Goal: Find contact information: Find contact information

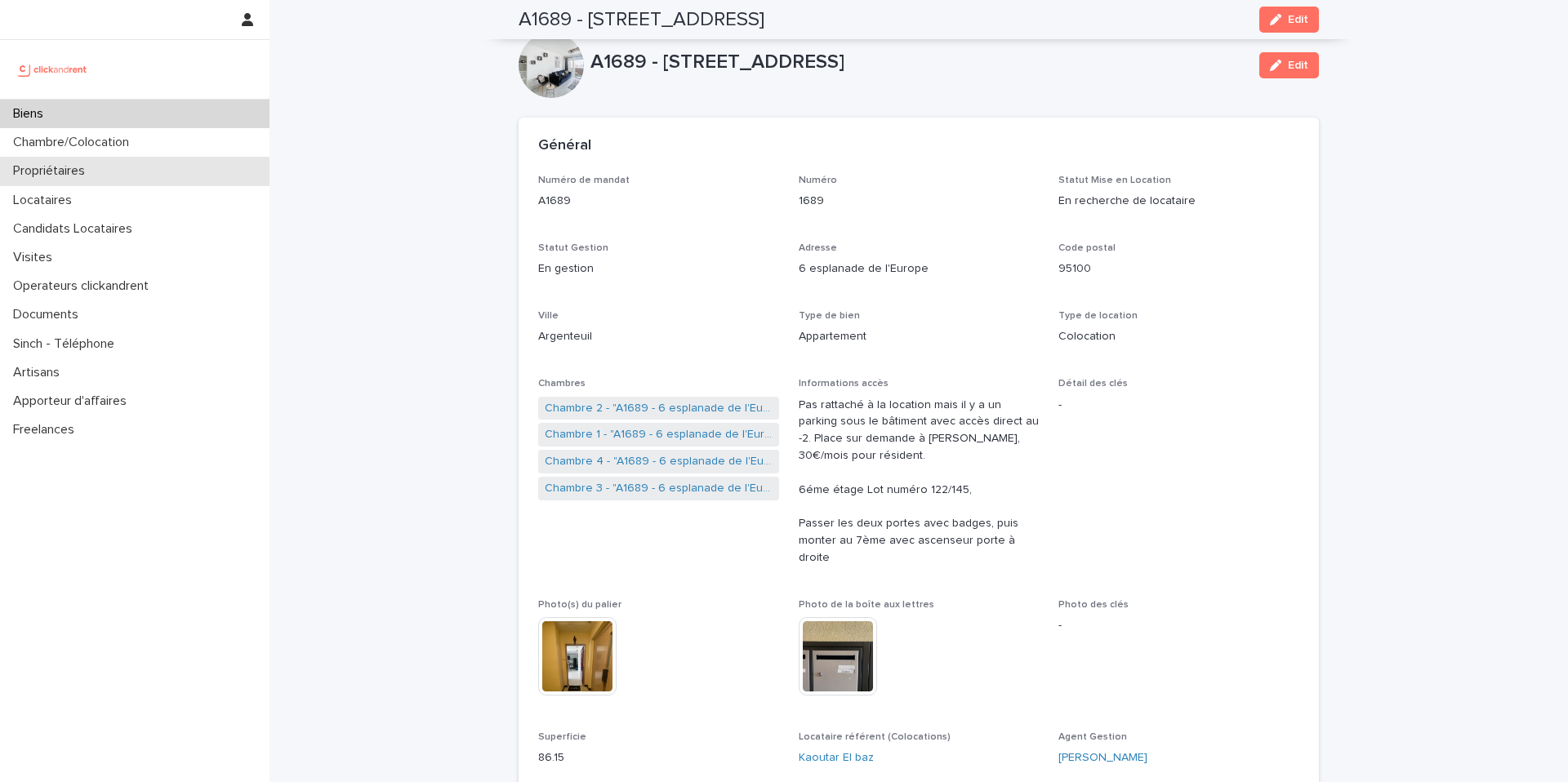
scroll to position [5323, 0]
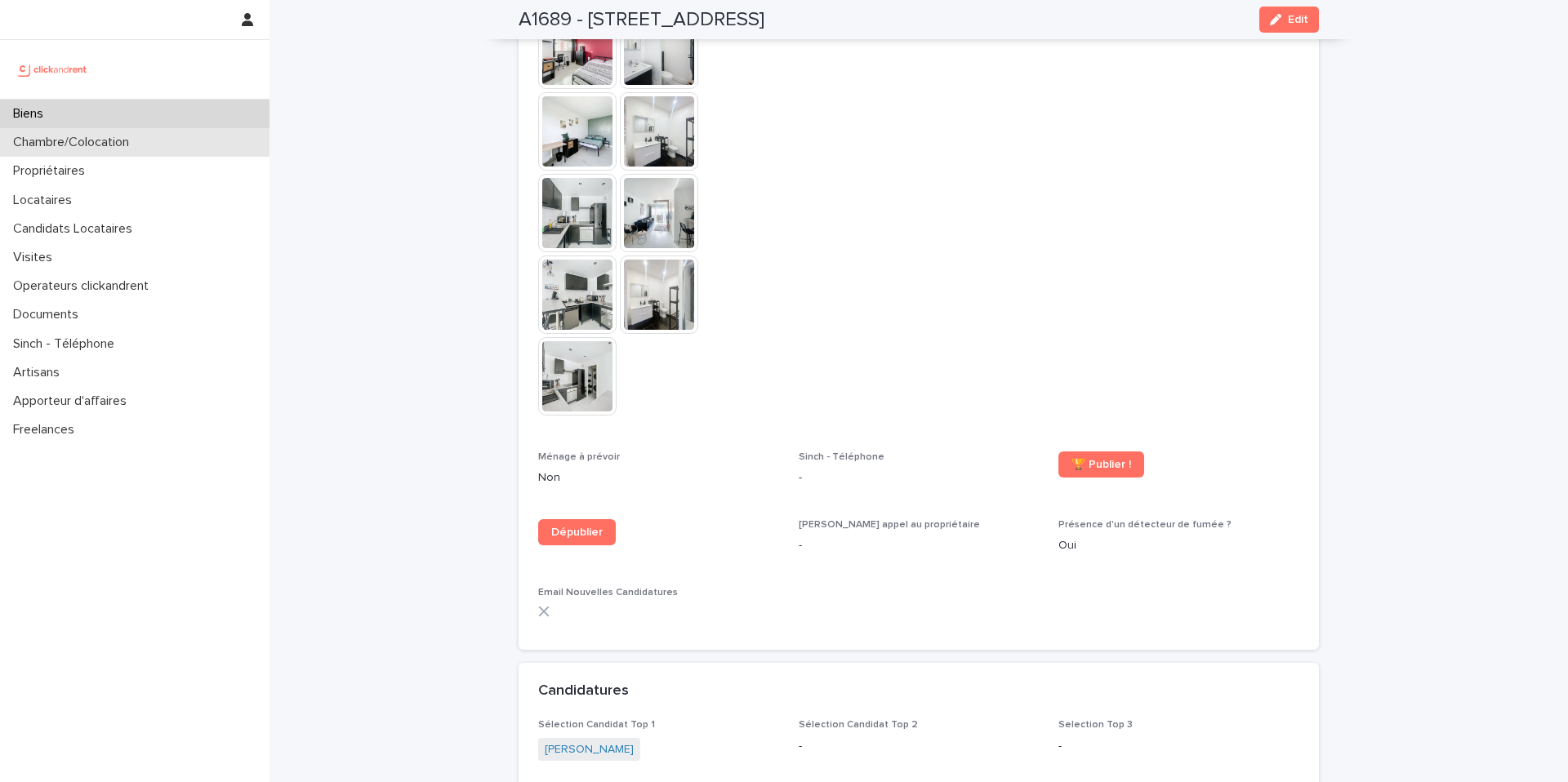
click at [147, 145] on div "Chambre/Colocation" at bounding box center [135, 142] width 269 height 29
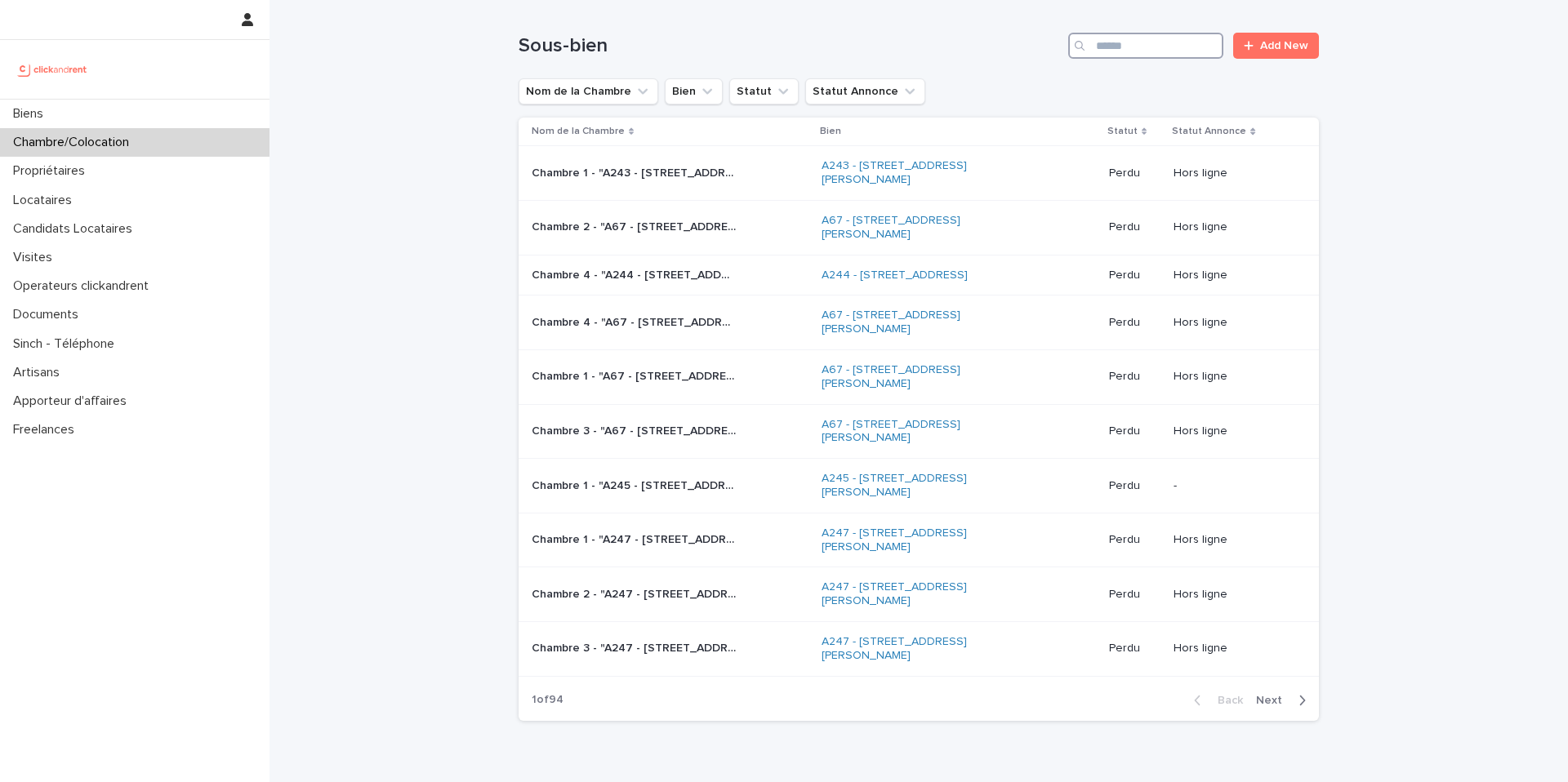
click at [1163, 51] on input "Search" at bounding box center [1145, 45] width 155 height 26
click at [156, 137] on div "Chambre/Colocation" at bounding box center [135, 142] width 269 height 29
click at [1150, 46] on input "Search" at bounding box center [1145, 45] width 155 height 26
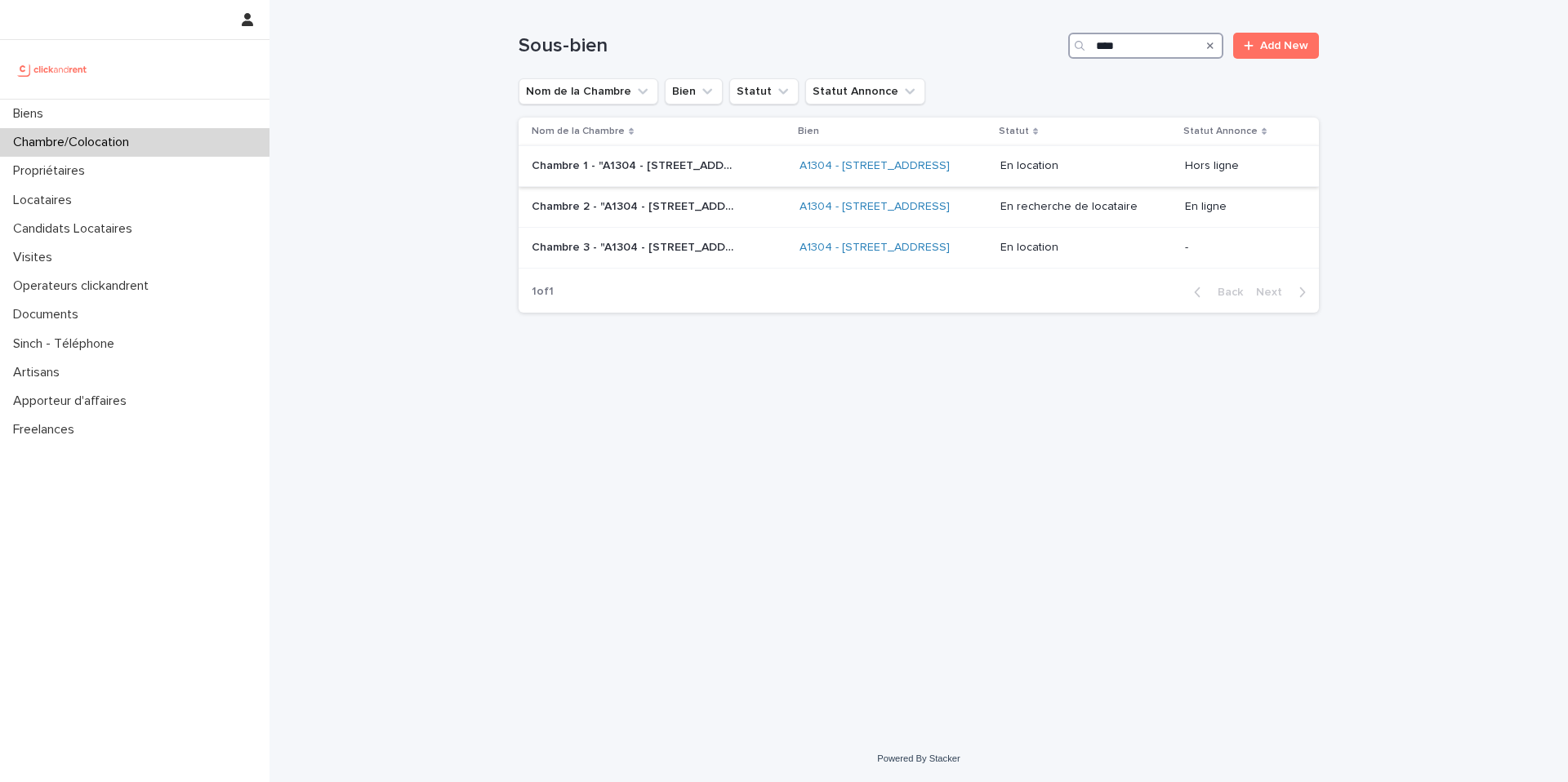
type input "****"
click at [709, 173] on p "Chambre 1 - "A1304 - [STREET_ADDRESS]"" at bounding box center [636, 164] width 208 height 17
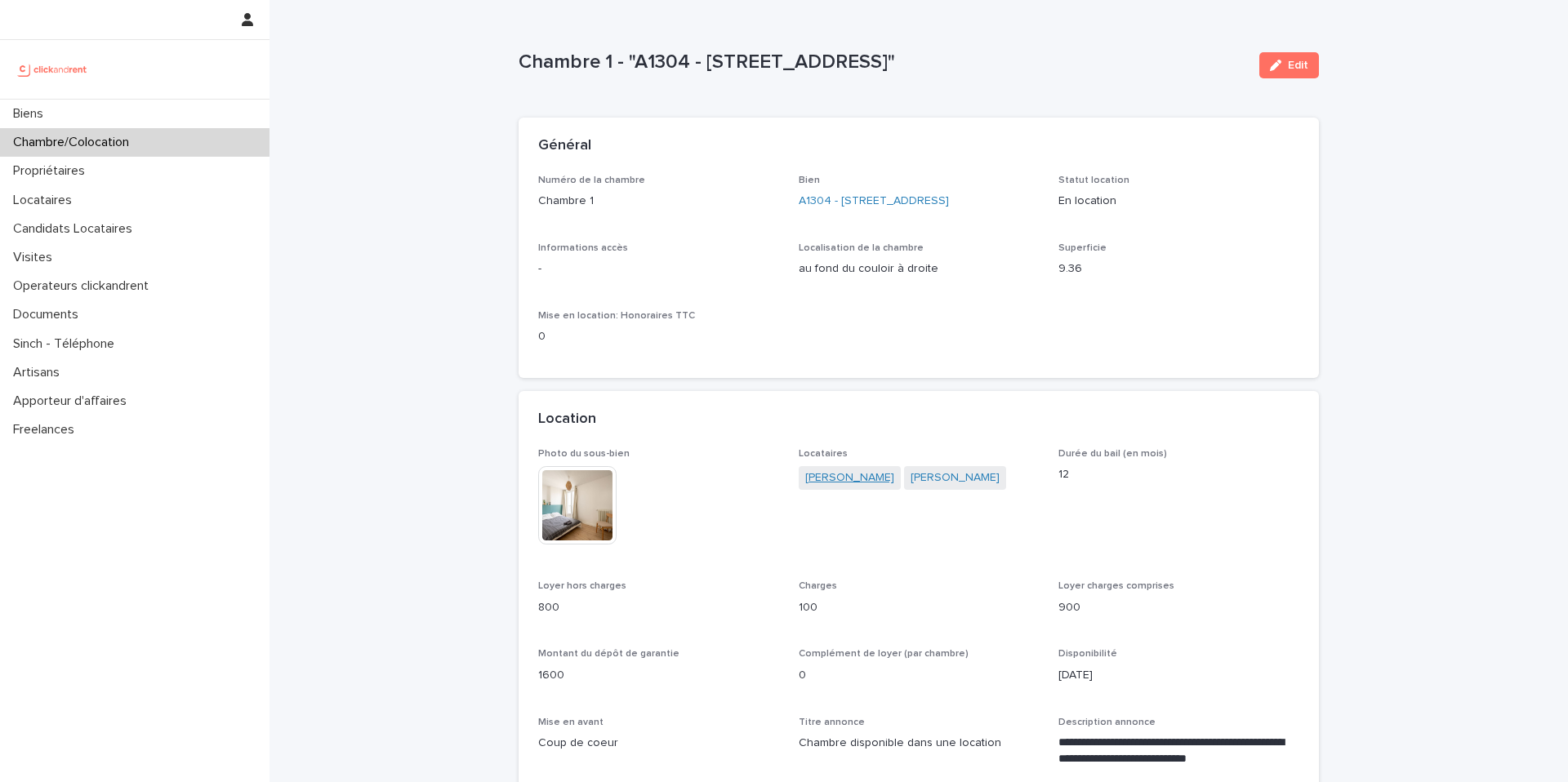
click at [829, 481] on link "[PERSON_NAME]" at bounding box center [850, 478] width 89 height 17
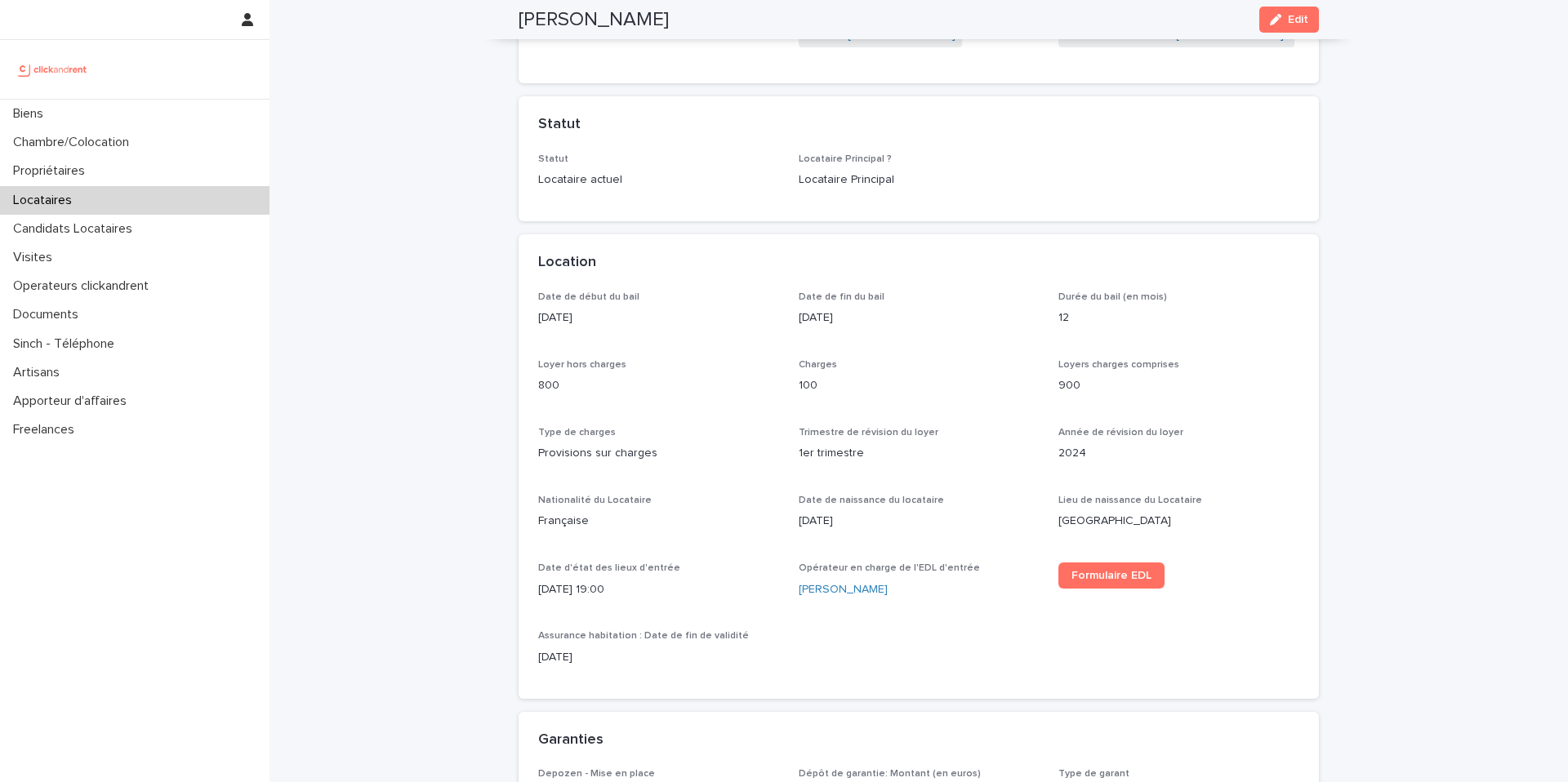
scroll to position [337, 0]
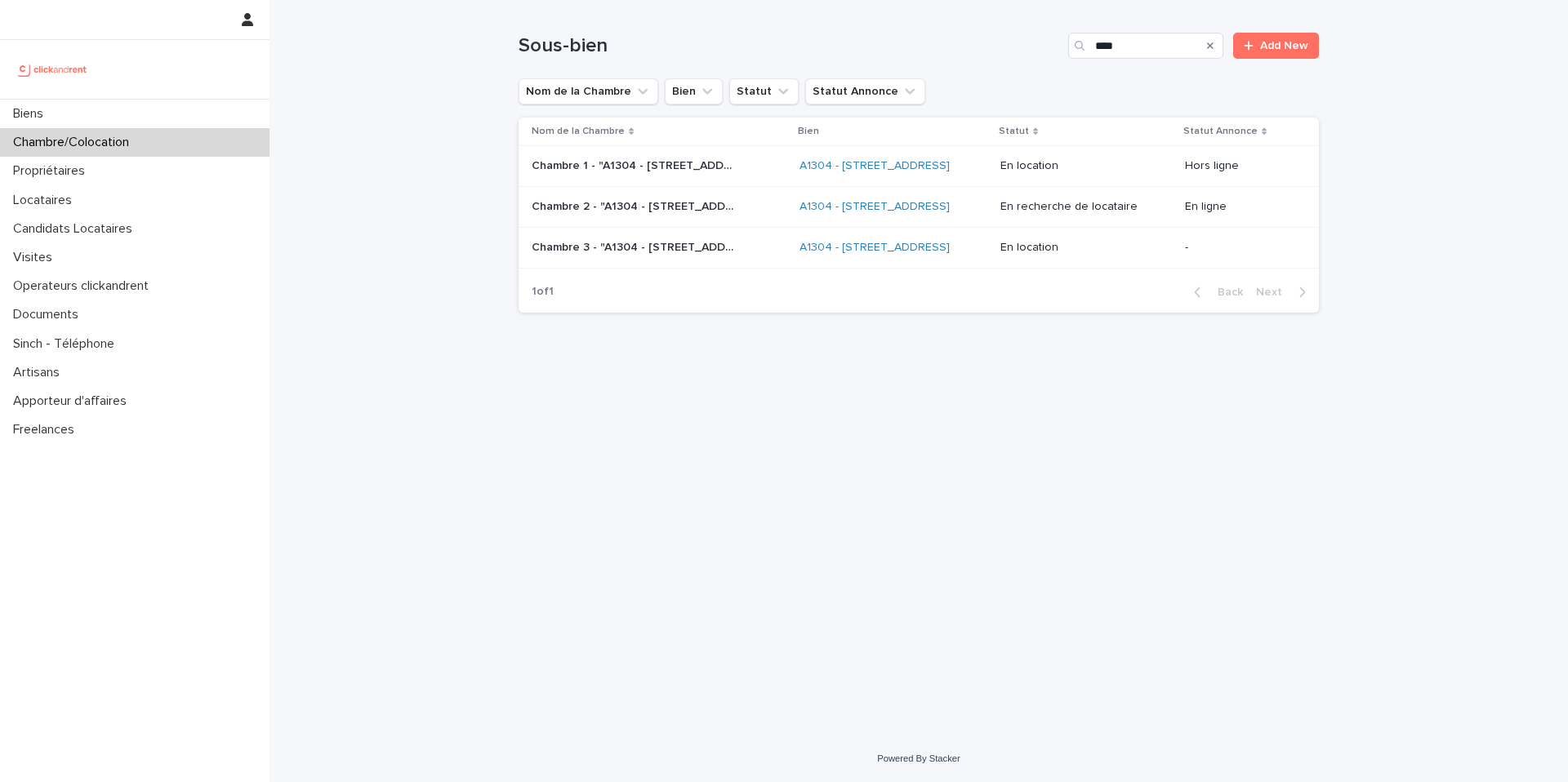
click at [645, 255] on p "Chambre 3 - "A1304 - [STREET_ADDRESS]"" at bounding box center [636, 246] width 208 height 17
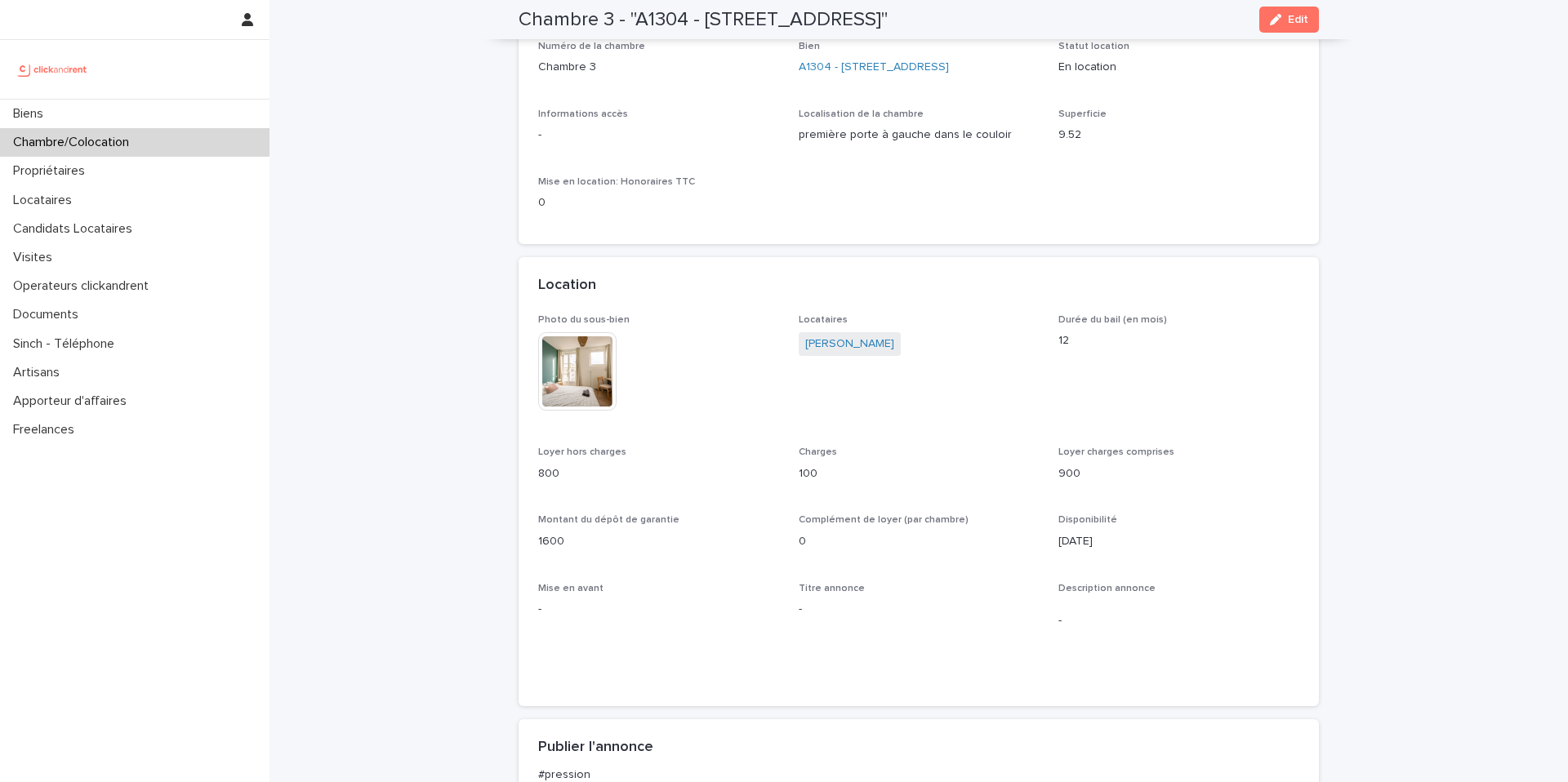
scroll to position [157, 0]
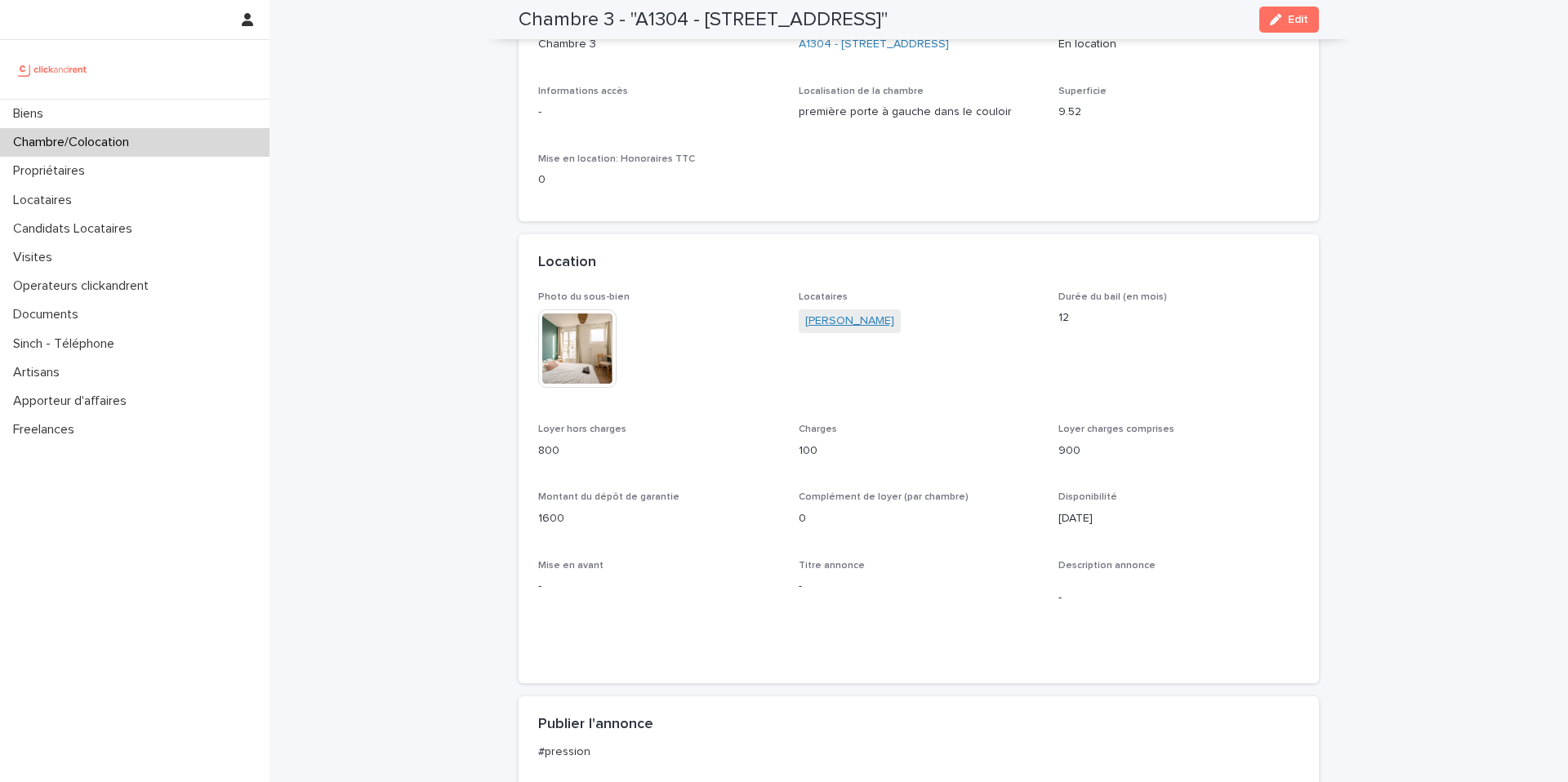
click at [849, 325] on link "[PERSON_NAME]" at bounding box center [850, 321] width 89 height 17
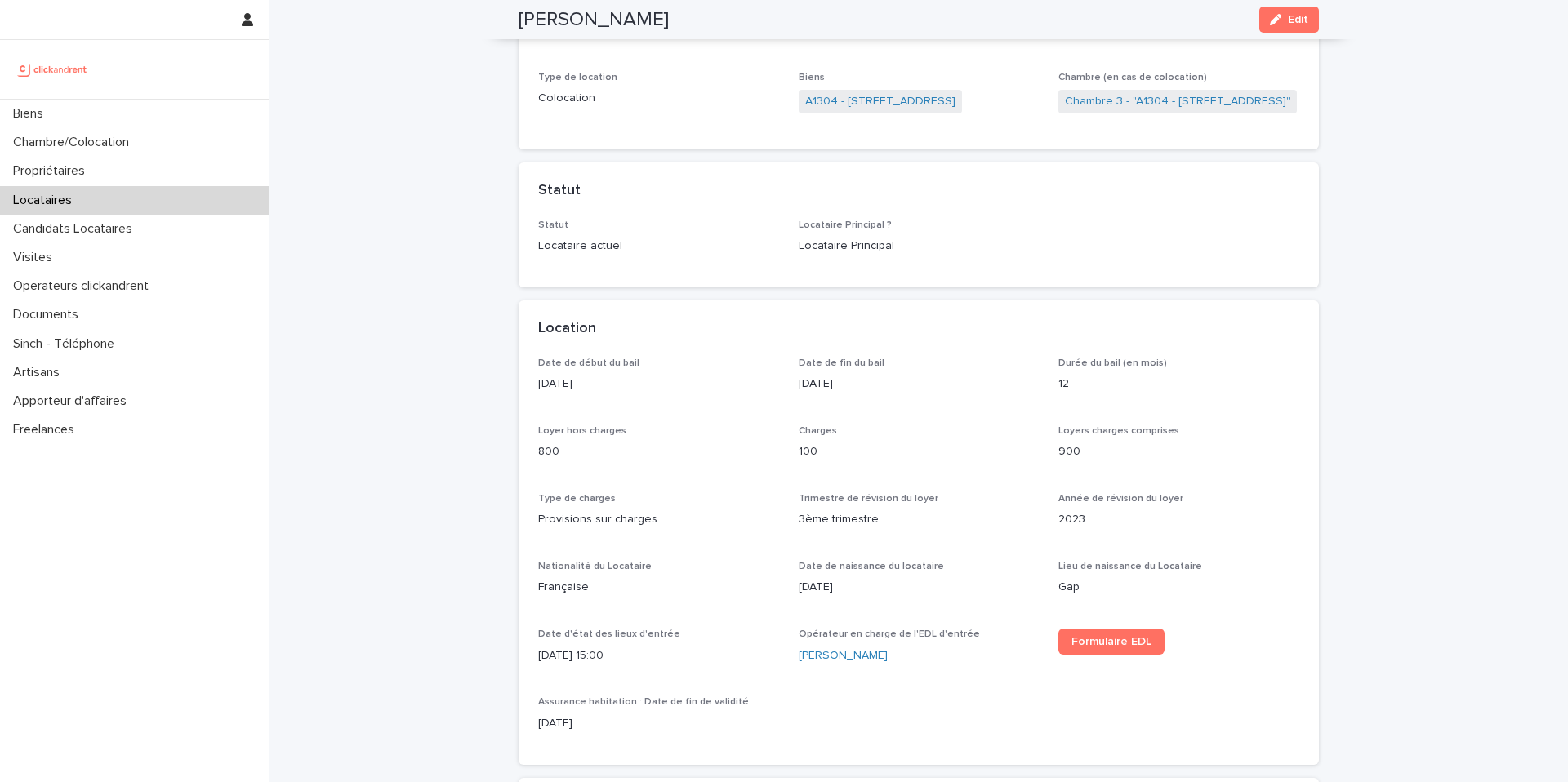
scroll to position [239, 0]
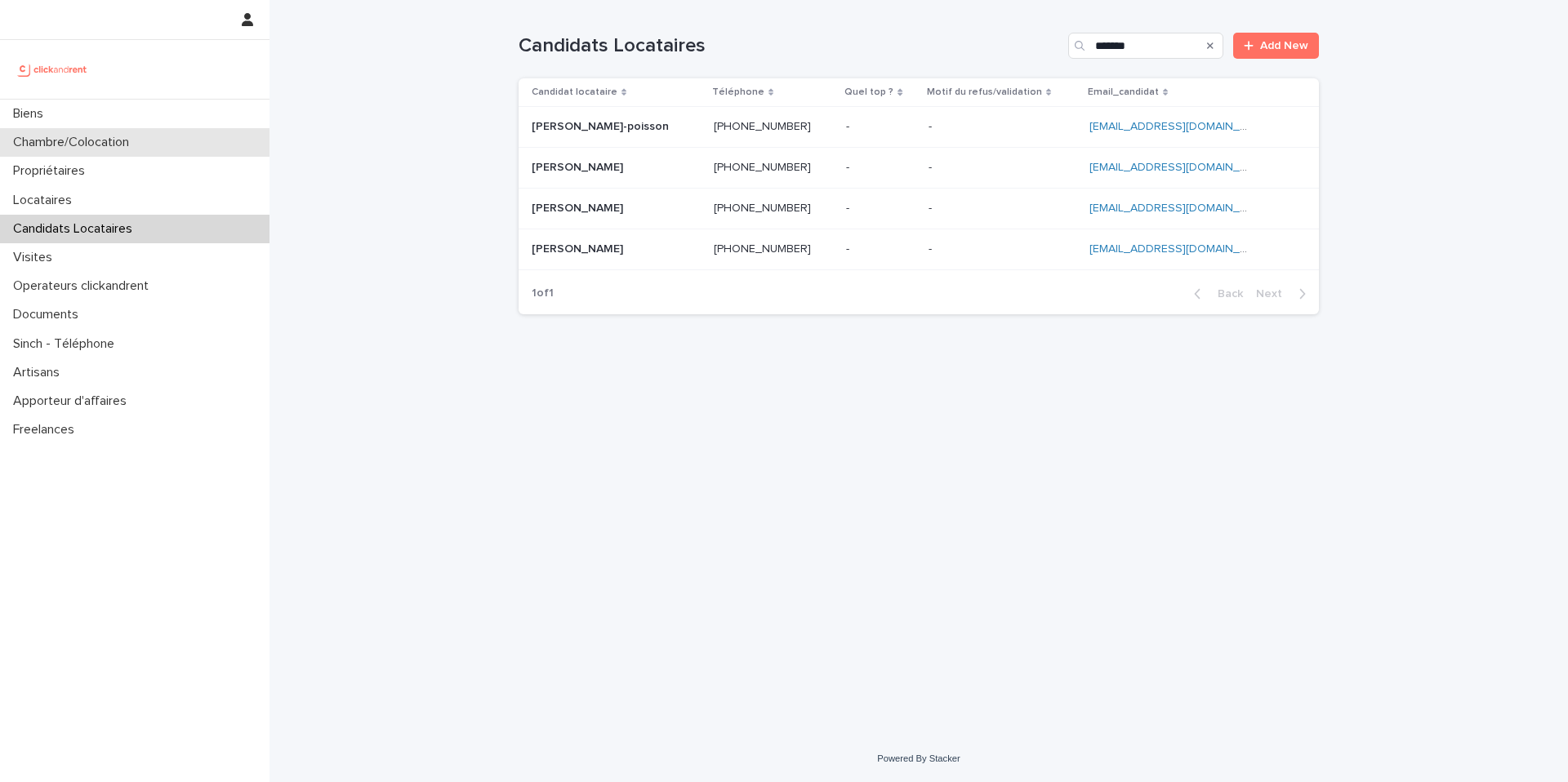
click at [186, 139] on div "Chambre/Colocation" at bounding box center [135, 142] width 269 height 29
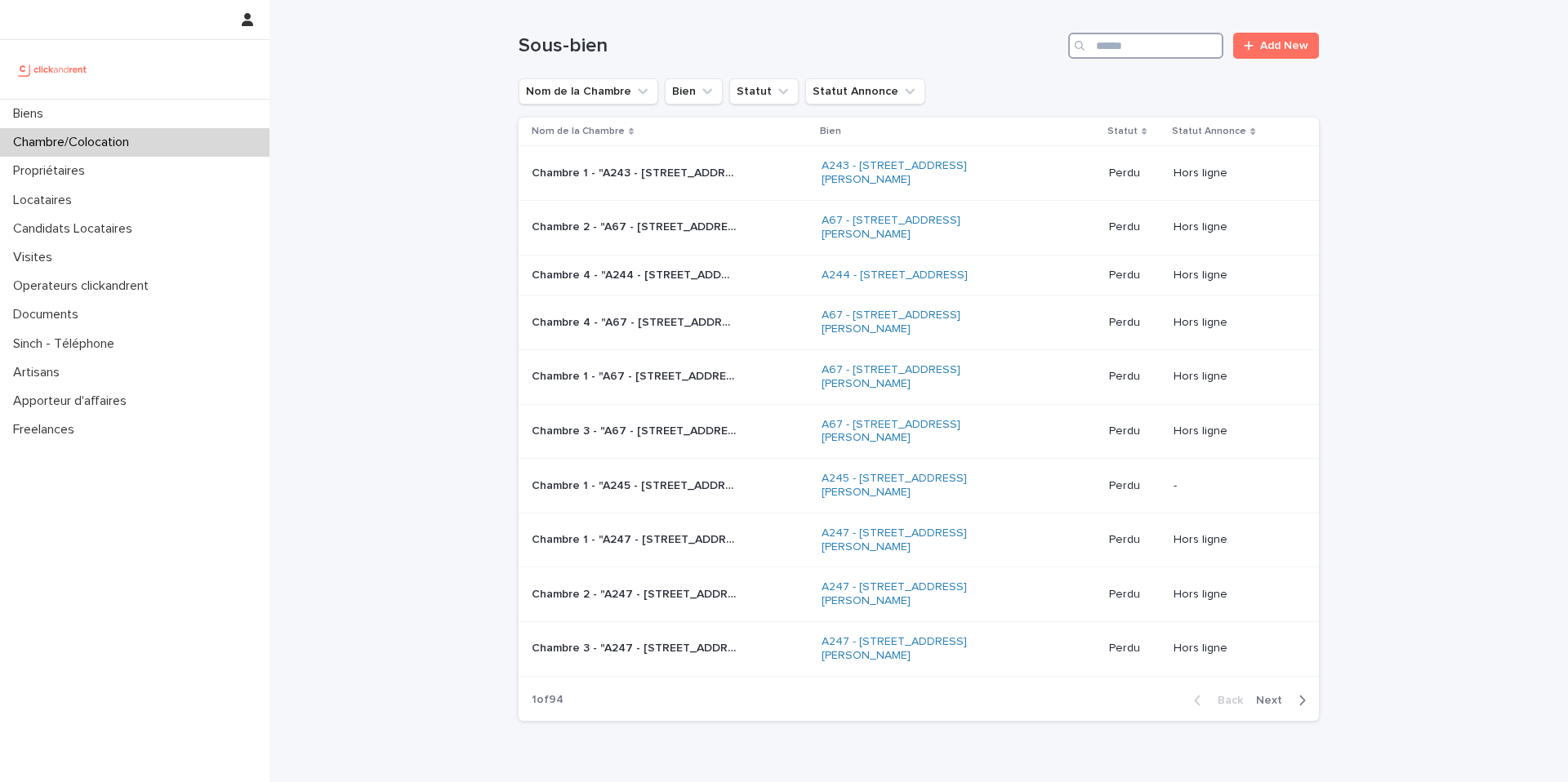
click at [1102, 51] on input "Search" at bounding box center [1145, 45] width 155 height 26
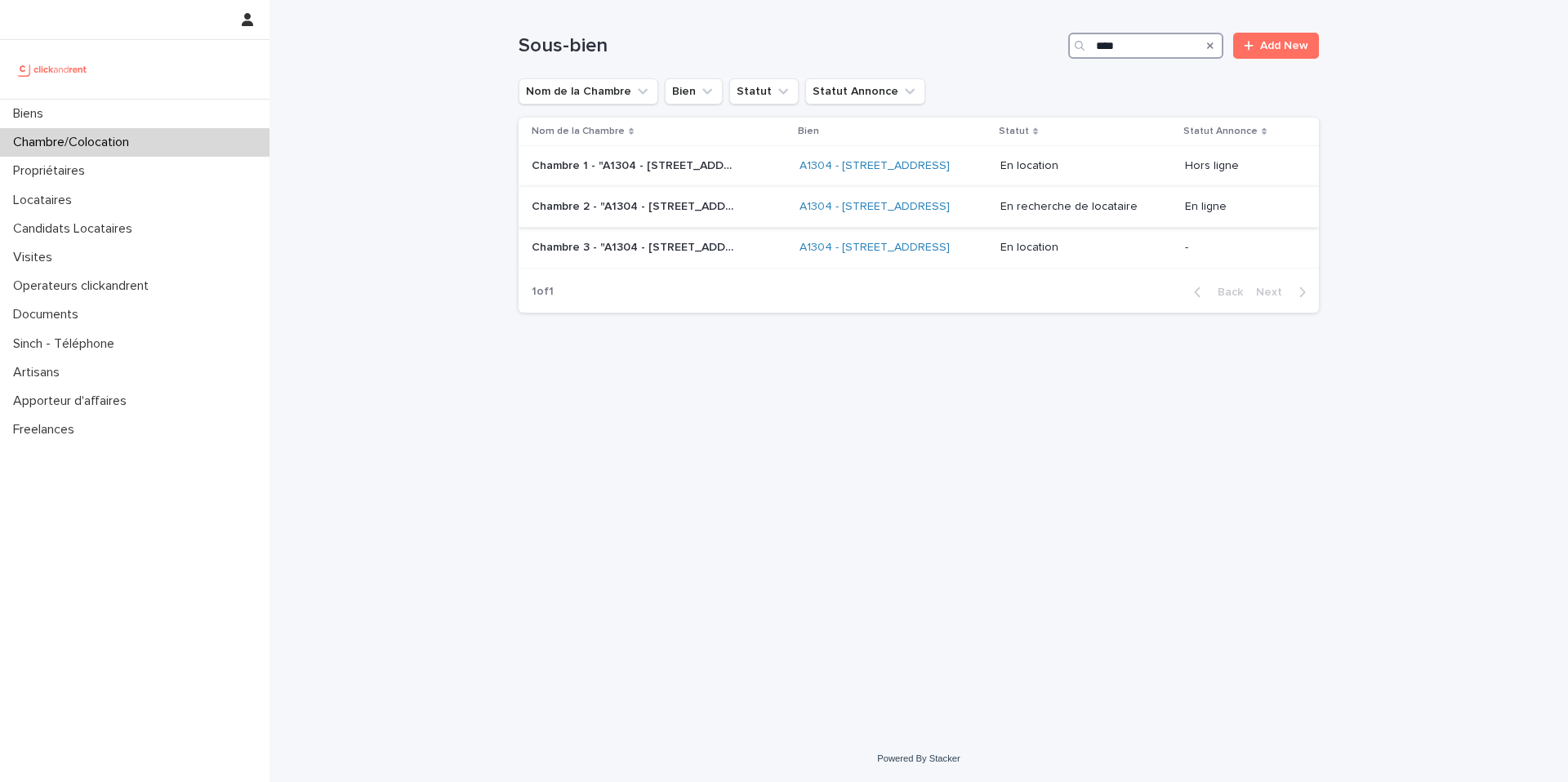
type input "****"
click at [688, 214] on p "Chambre 2 - "A1304 - 49bis Boulevard Bessières, Paris 75017"" at bounding box center [636, 205] width 208 height 17
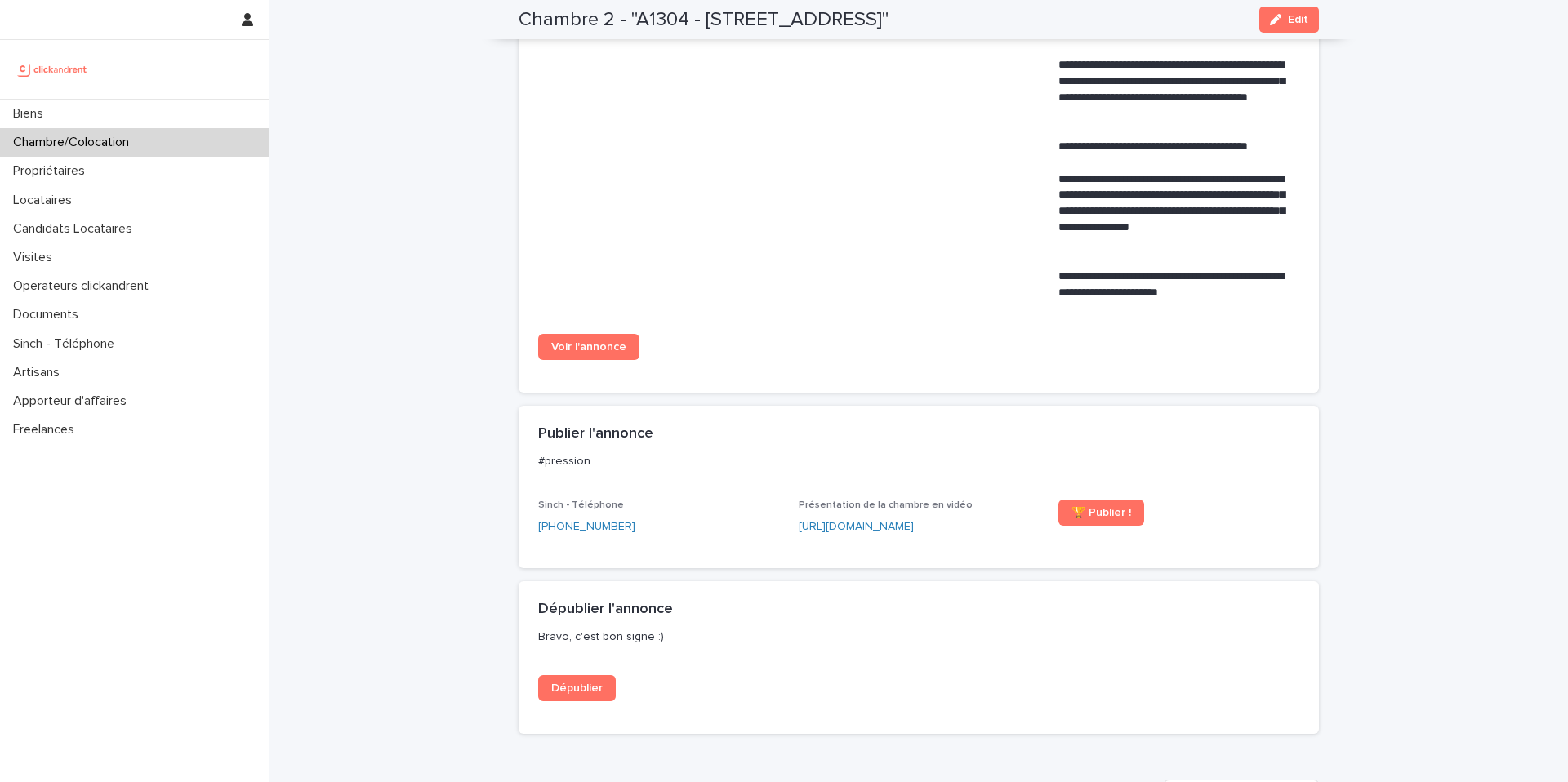
scroll to position [1026, 0]
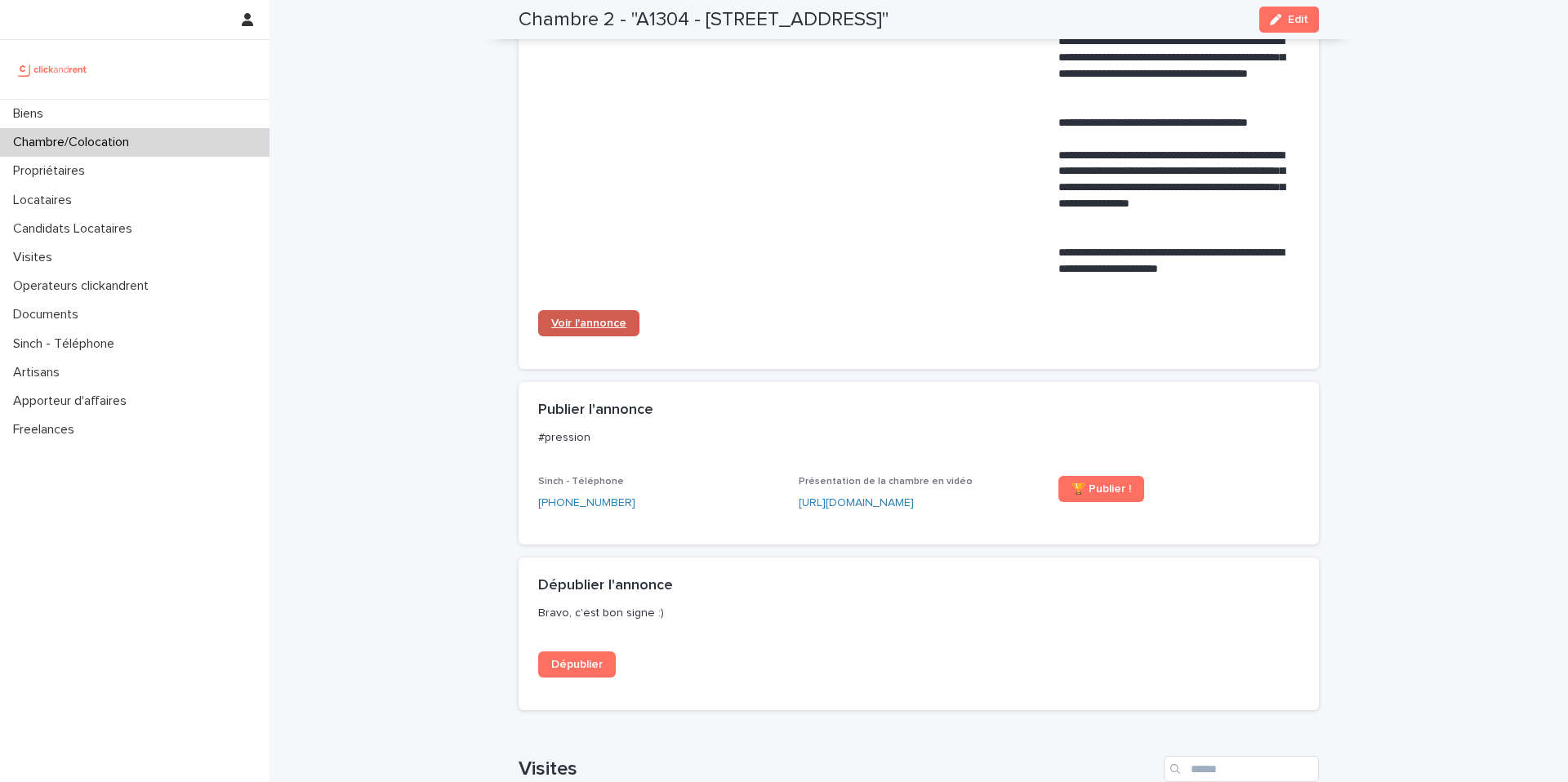
click at [598, 329] on link "Voir l'annonce" at bounding box center [588, 324] width 101 height 26
click at [191, 173] on div "Propriétaires" at bounding box center [135, 171] width 269 height 29
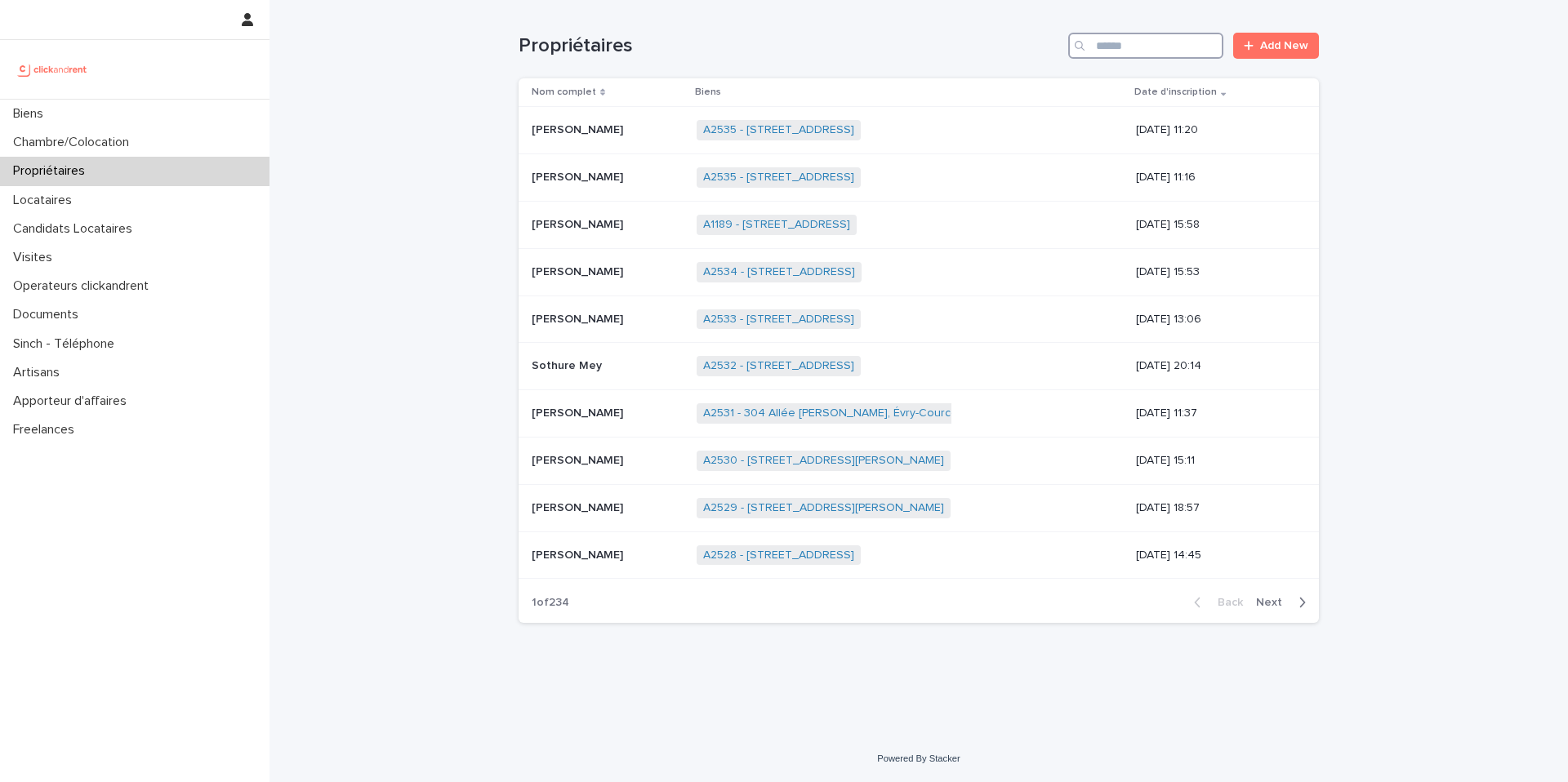
click at [1160, 49] on input "Search" at bounding box center [1145, 45] width 155 height 26
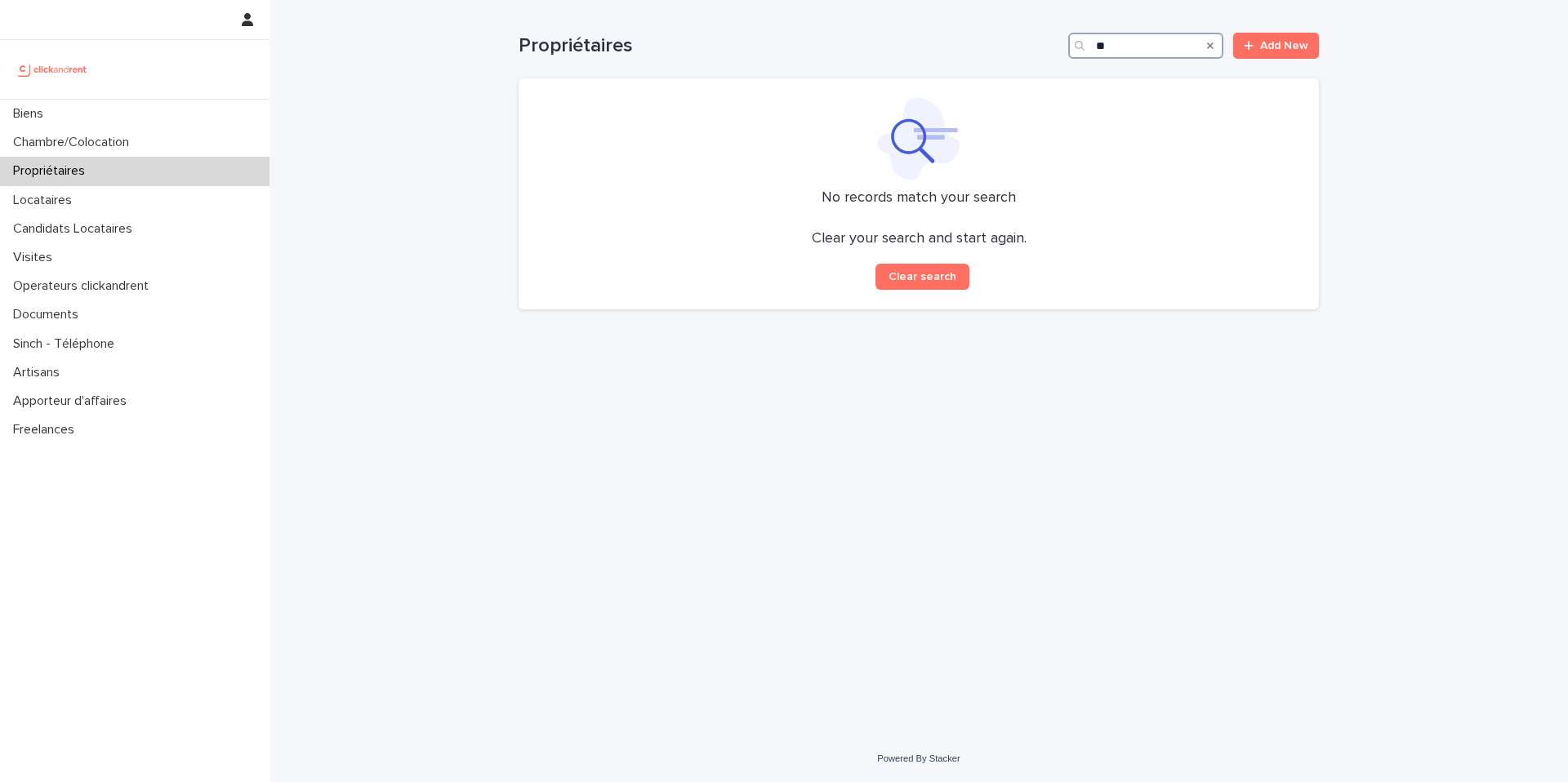
type input "*"
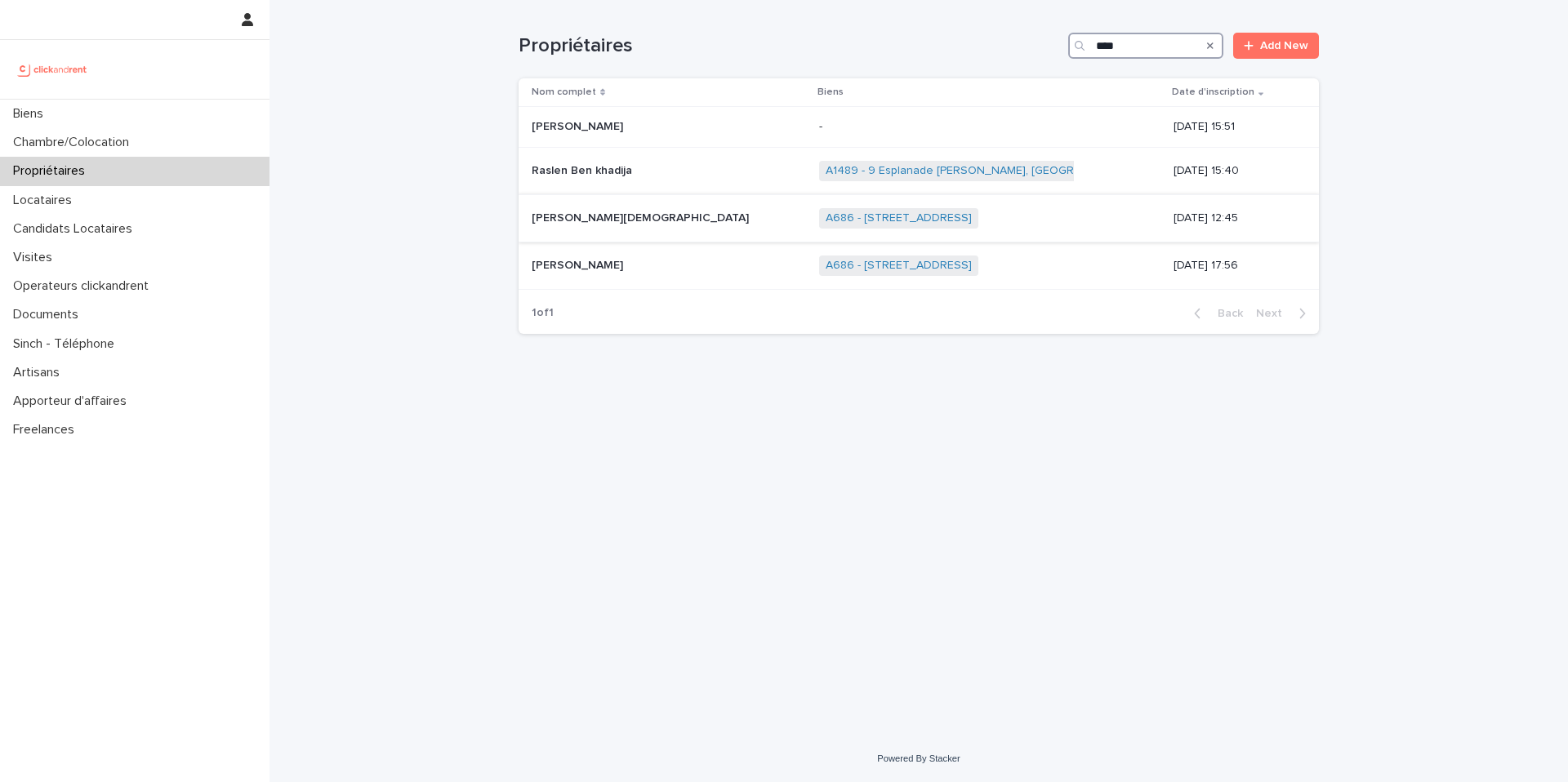
type input "****"
click at [646, 225] on div "Léa Hadida Léa Hadida" at bounding box center [669, 218] width 275 height 27
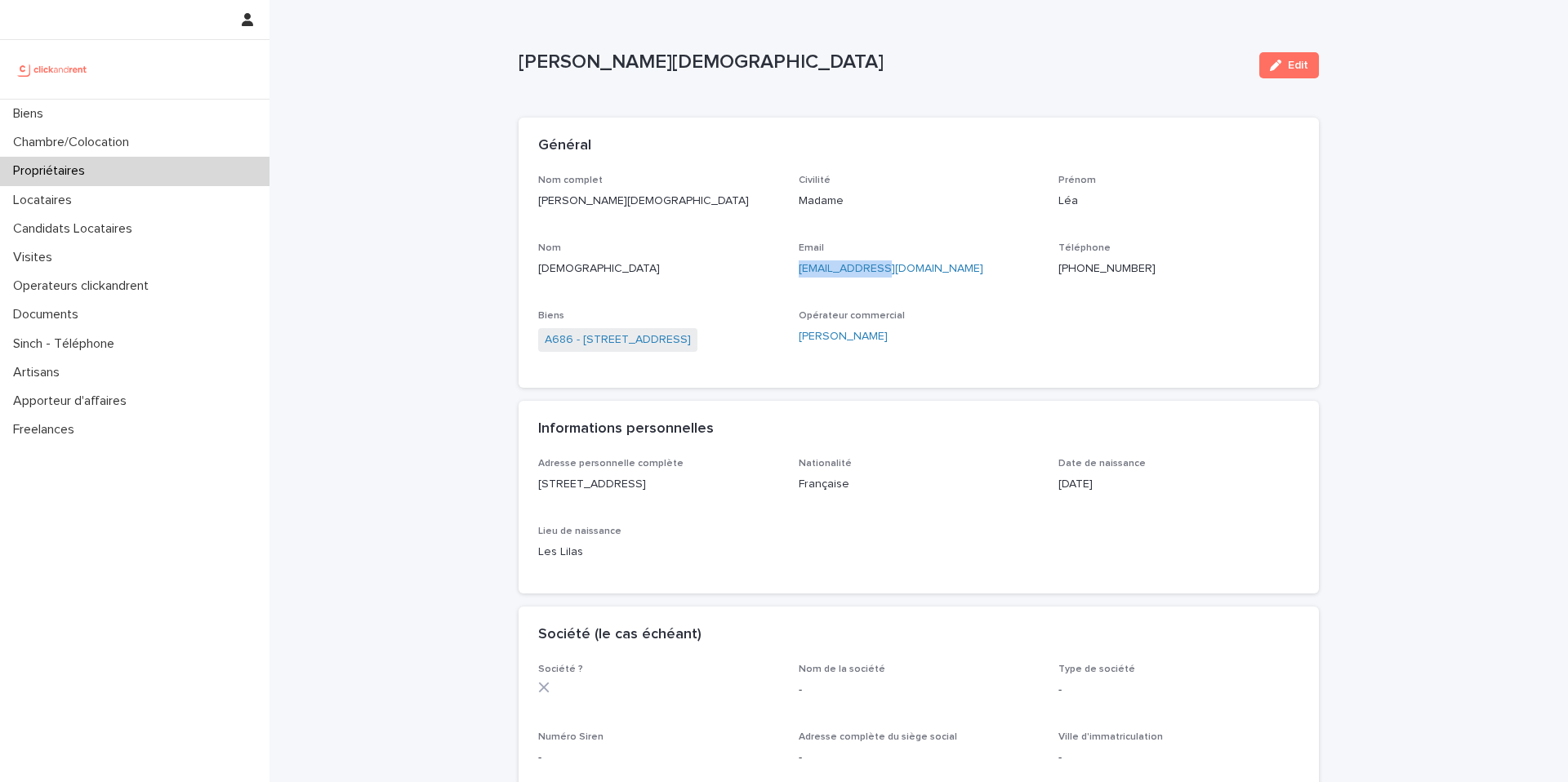
drag, startPoint x: 891, startPoint y: 272, endPoint x: 790, endPoint y: 276, distance: 101.1
click at [790, 276] on div "Nom complet Léa Hadida Civilité Madame Prénom Léa Nom Hadida Email lea@hadida.n…" at bounding box center [919, 272] width 761 height 195
copy link "lea@hadida.net"
click at [658, 342] on link "A686 - 28 allée de la Toison d'Or, Créteil 94000" at bounding box center [618, 340] width 147 height 17
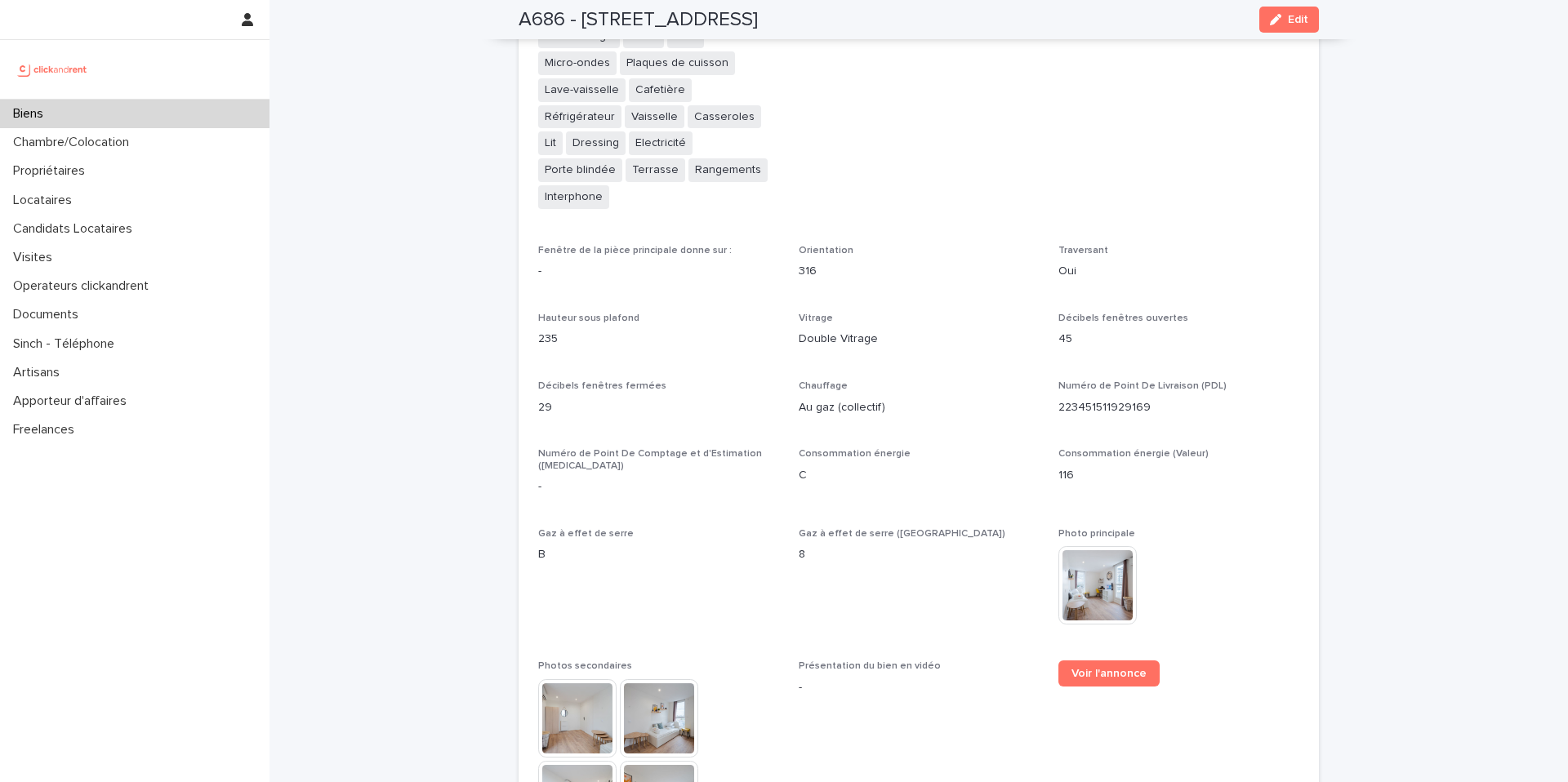
scroll to position [3725, 0]
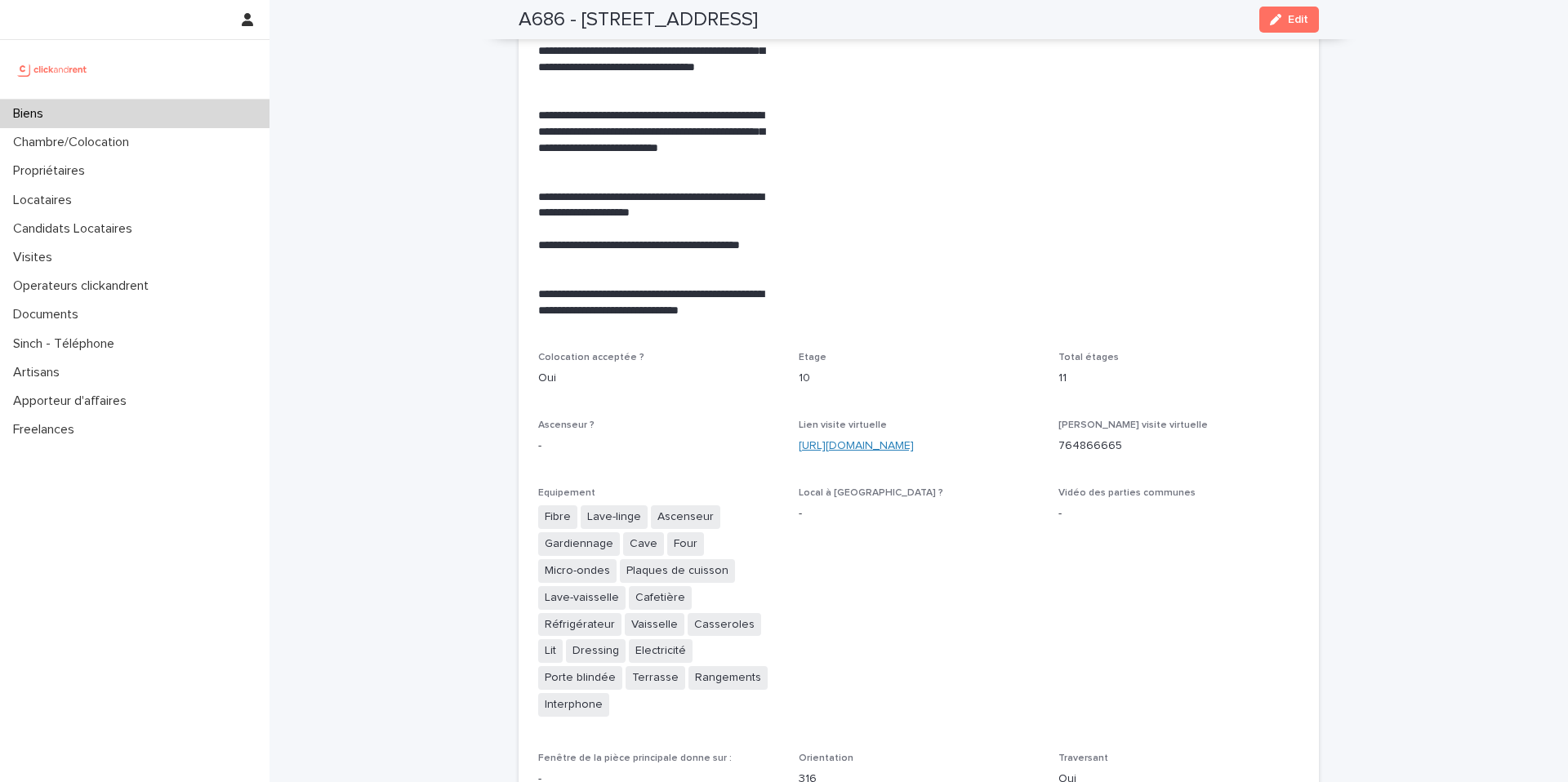
click at [914, 440] on link "https://my.matterport.com/show/?m=K6zxeuTuaC9" at bounding box center [856, 445] width 115 height 11
